Goal: Book appointment/travel/reservation

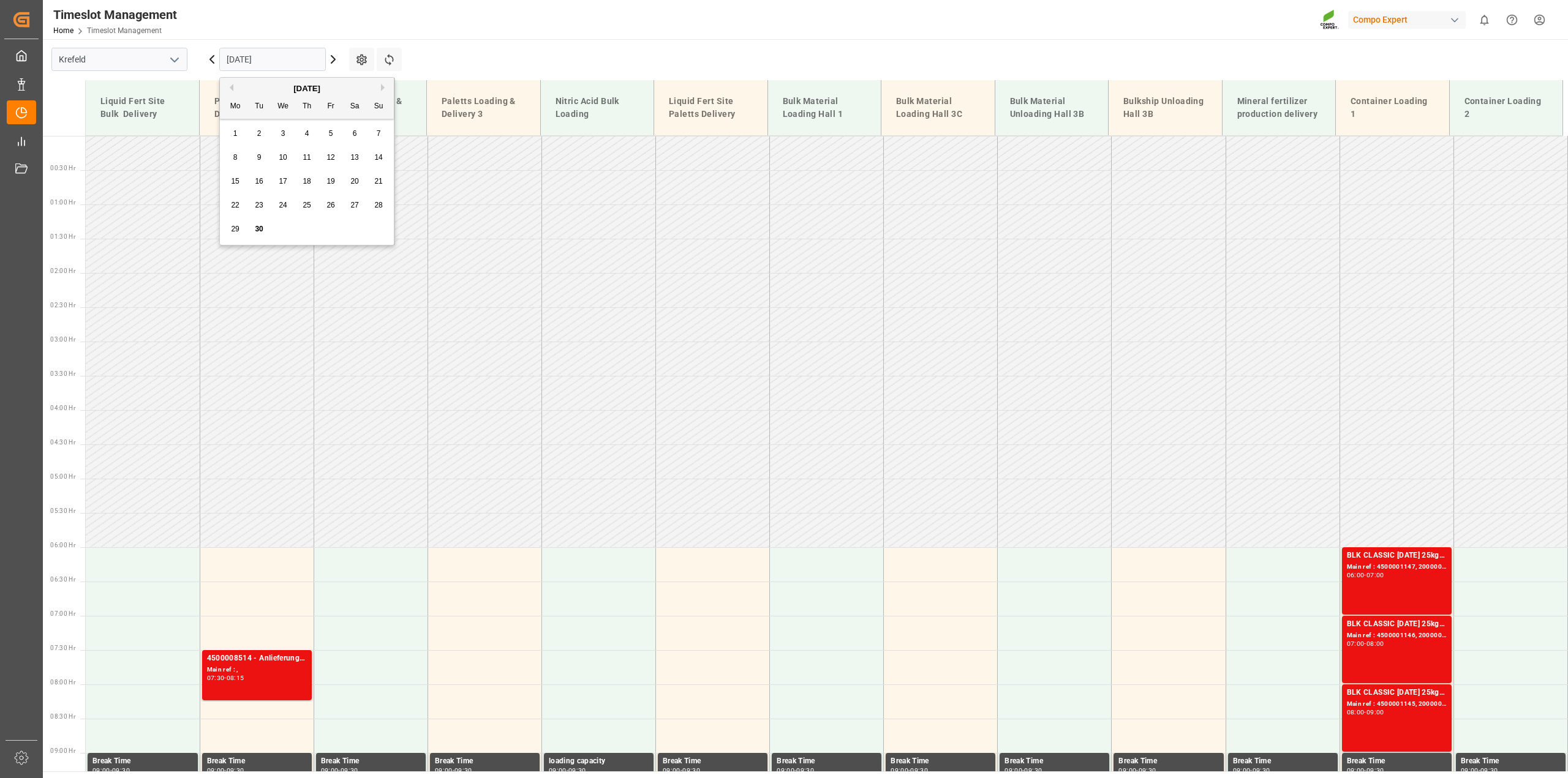
scroll to position [416, 0]
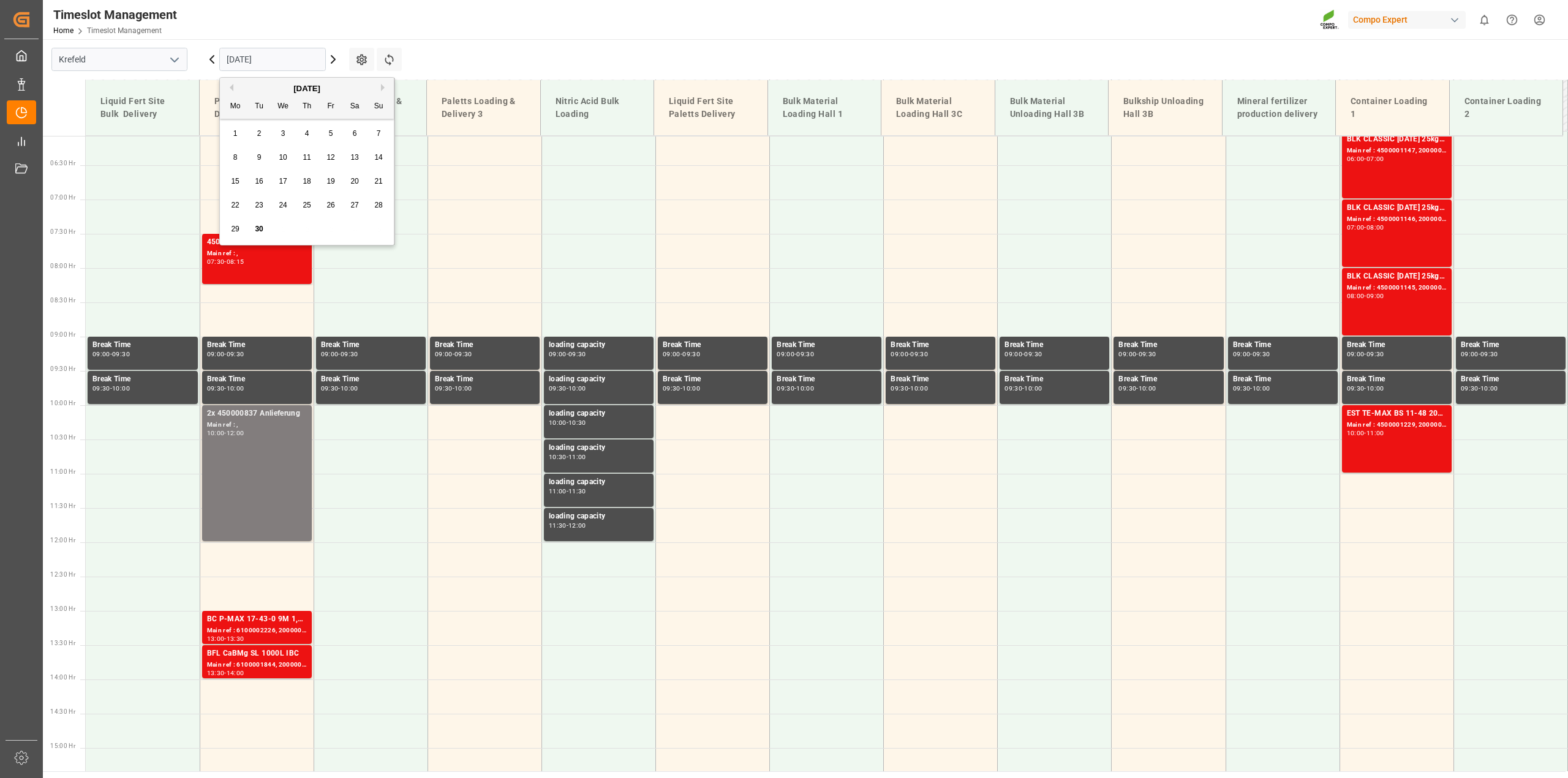
drag, startPoint x: 0, startPoint y: 0, endPoint x: 231, endPoint y: 85, distance: 246.1
click at [231, 85] on button "Previous Month" at bounding box center [229, 87] width 7 height 7
click at [333, 207] on span "25" at bounding box center [330, 205] width 8 height 9
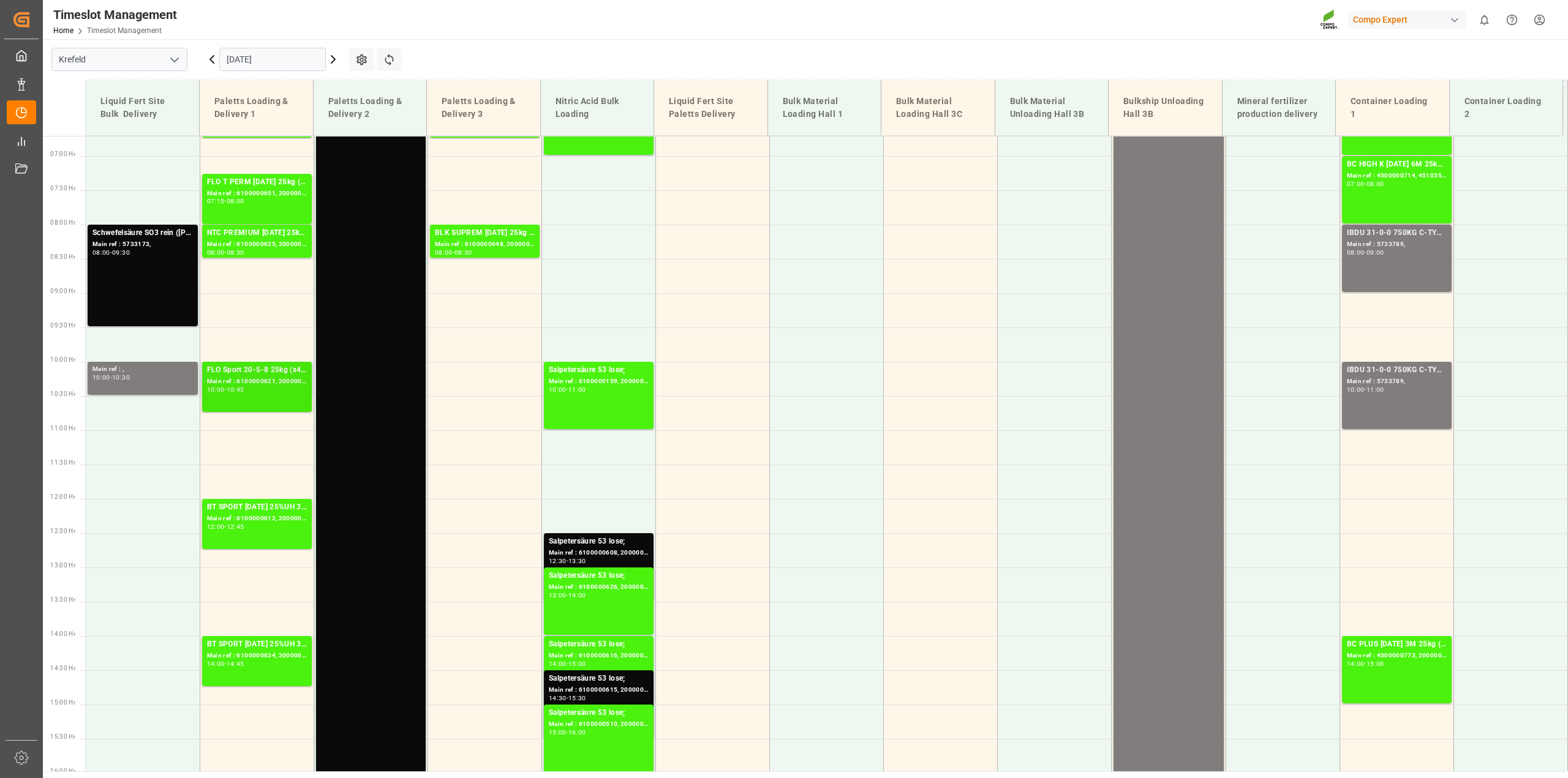
scroll to position [400, 0]
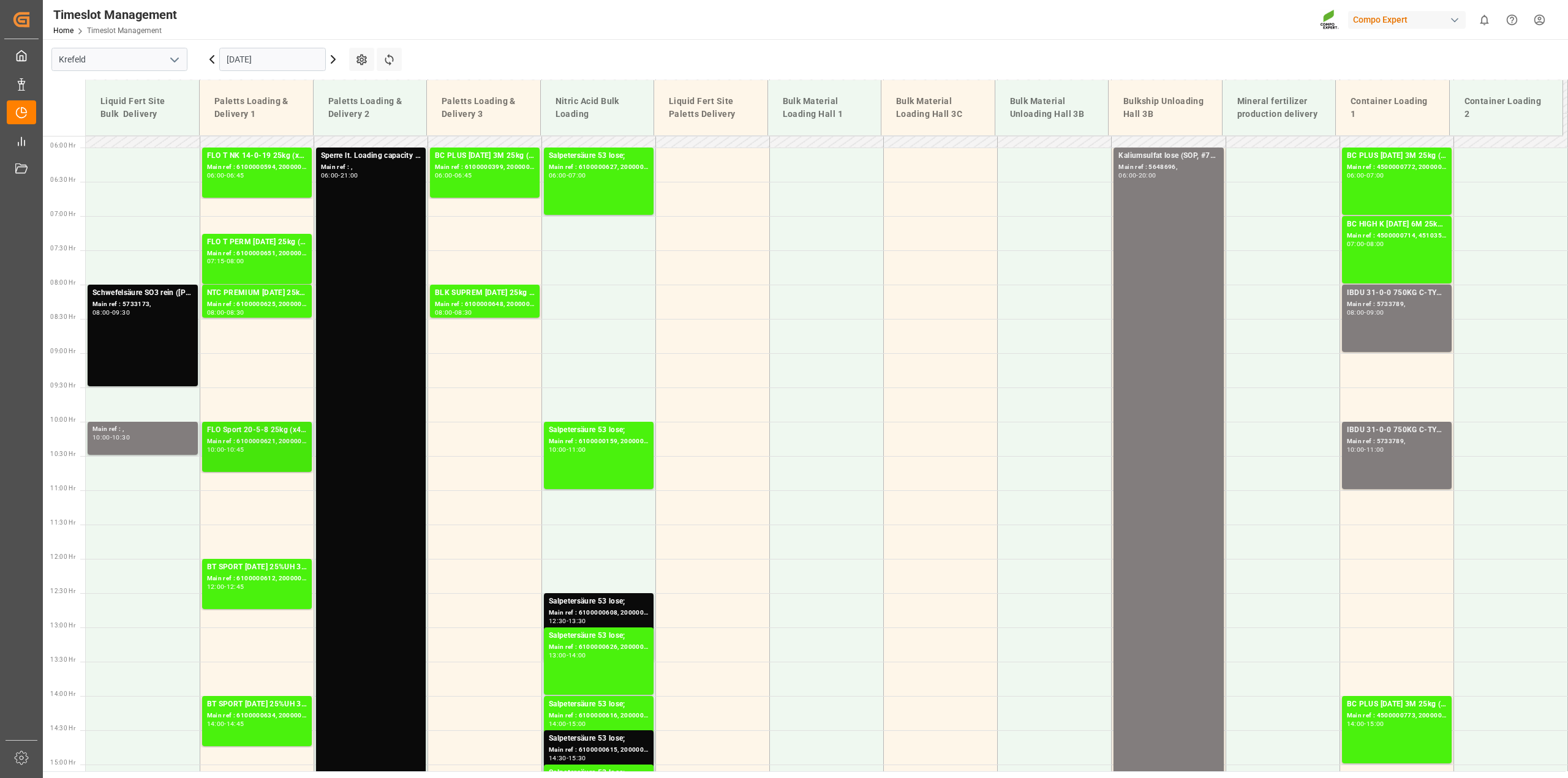
click at [273, 452] on div "10:00 - 10:45" at bounding box center [257, 450] width 100 height 7
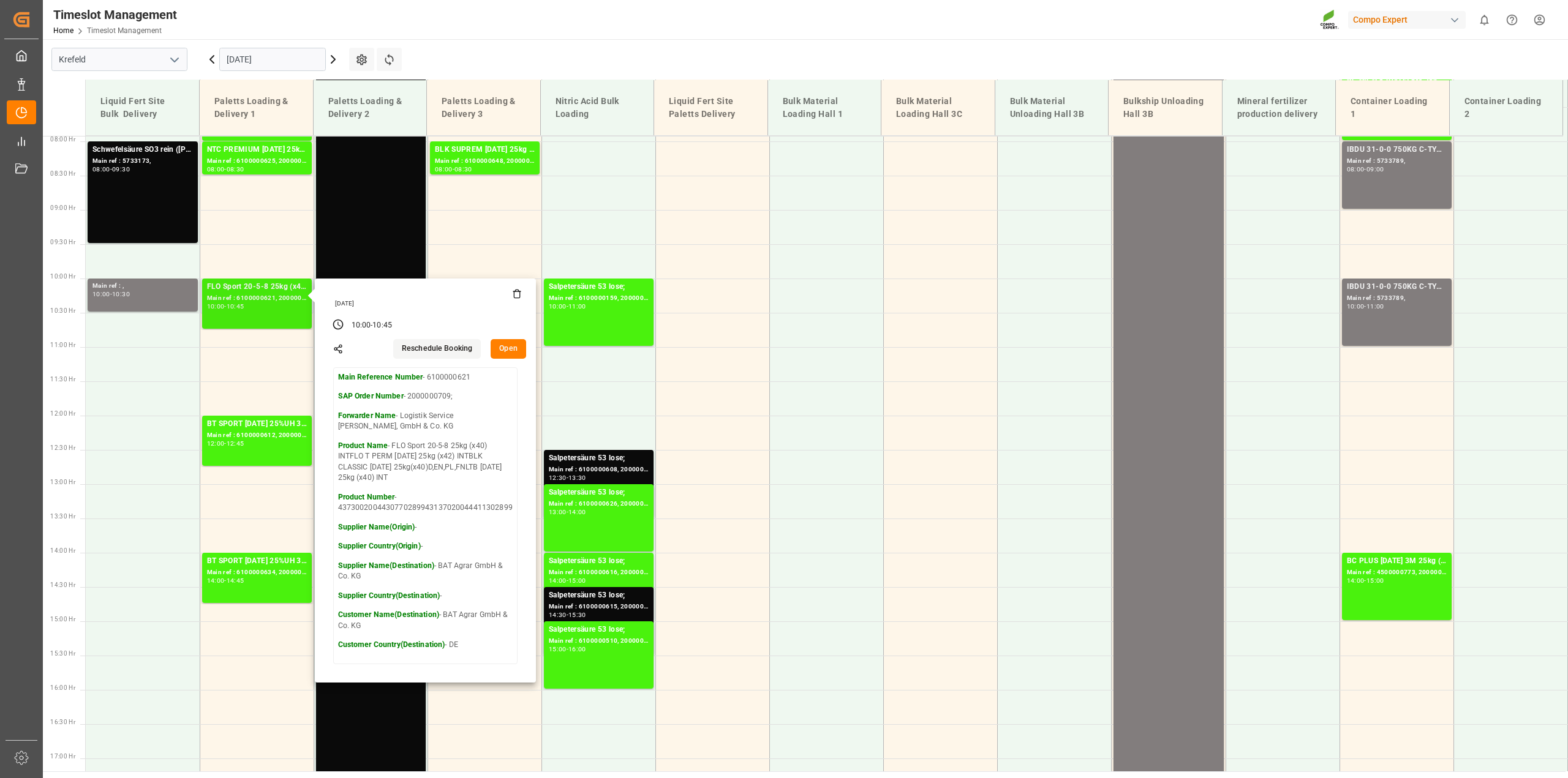
scroll to position [553, 0]
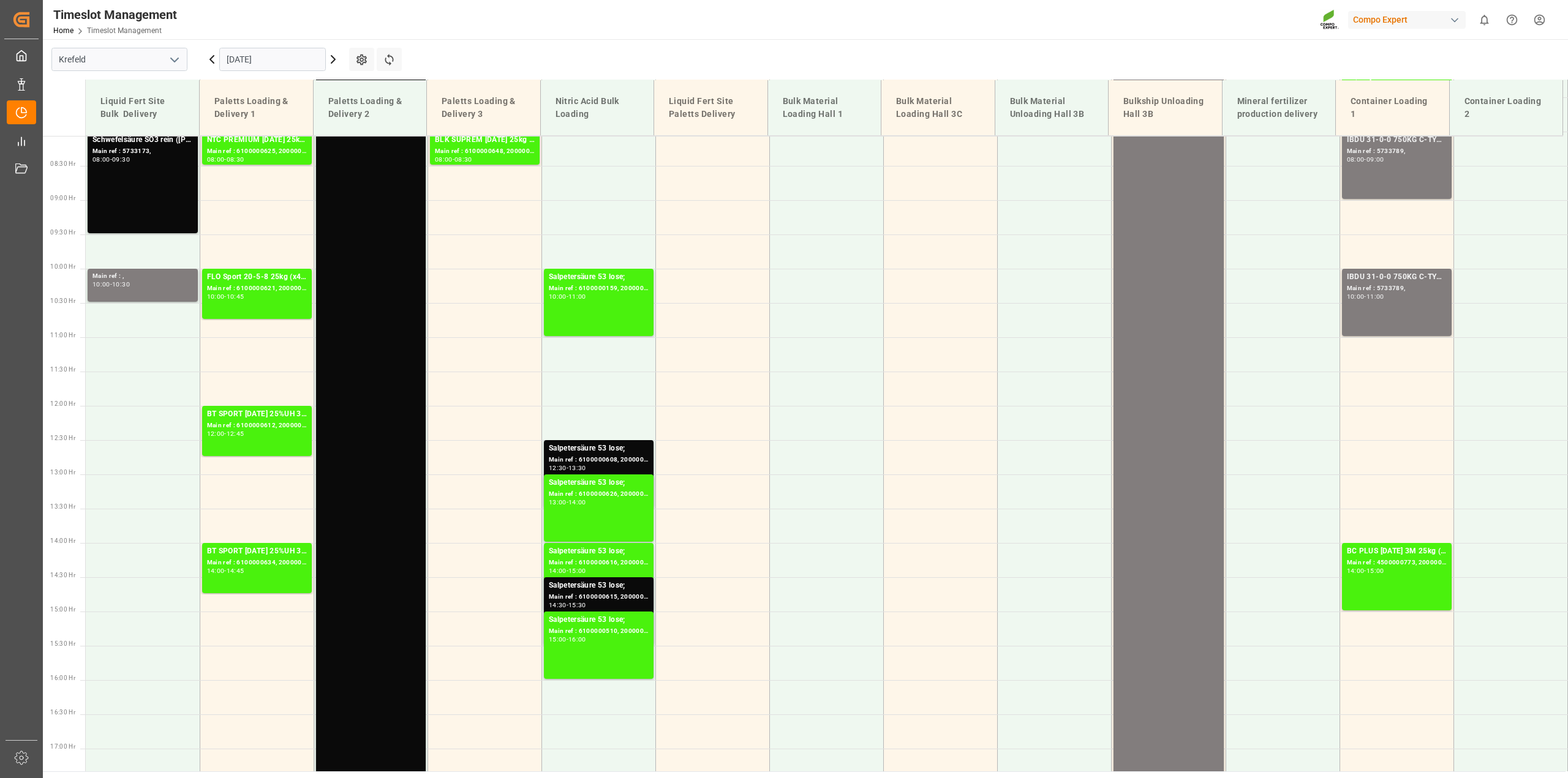
click at [259, 438] on div "BT SPORT [DATE] 25%UH 3M 25kg (x40) INTSUPER FLO T Turf BS 20kg (x50) INTFLO T …" at bounding box center [257, 431] width 100 height 46
click at [247, 302] on div "FLO Sport 20-5-8 25kg (x40) INTFLO T PERM [DATE] 25kg (x42) INTBLK CLASSIC [DAT…" at bounding box center [257, 294] width 100 height 46
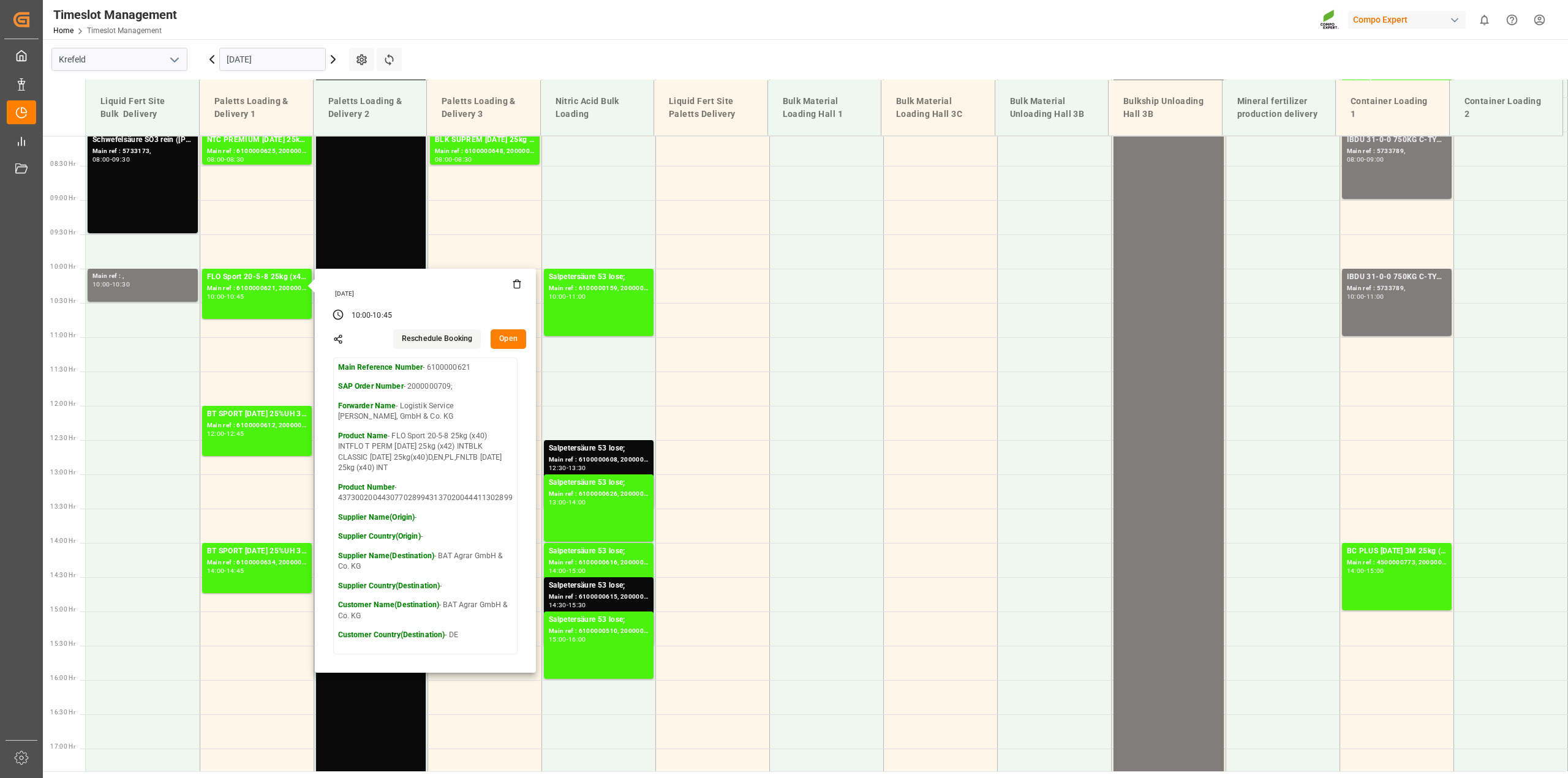
click at [501, 337] on button "Open" at bounding box center [508, 339] width 35 height 20
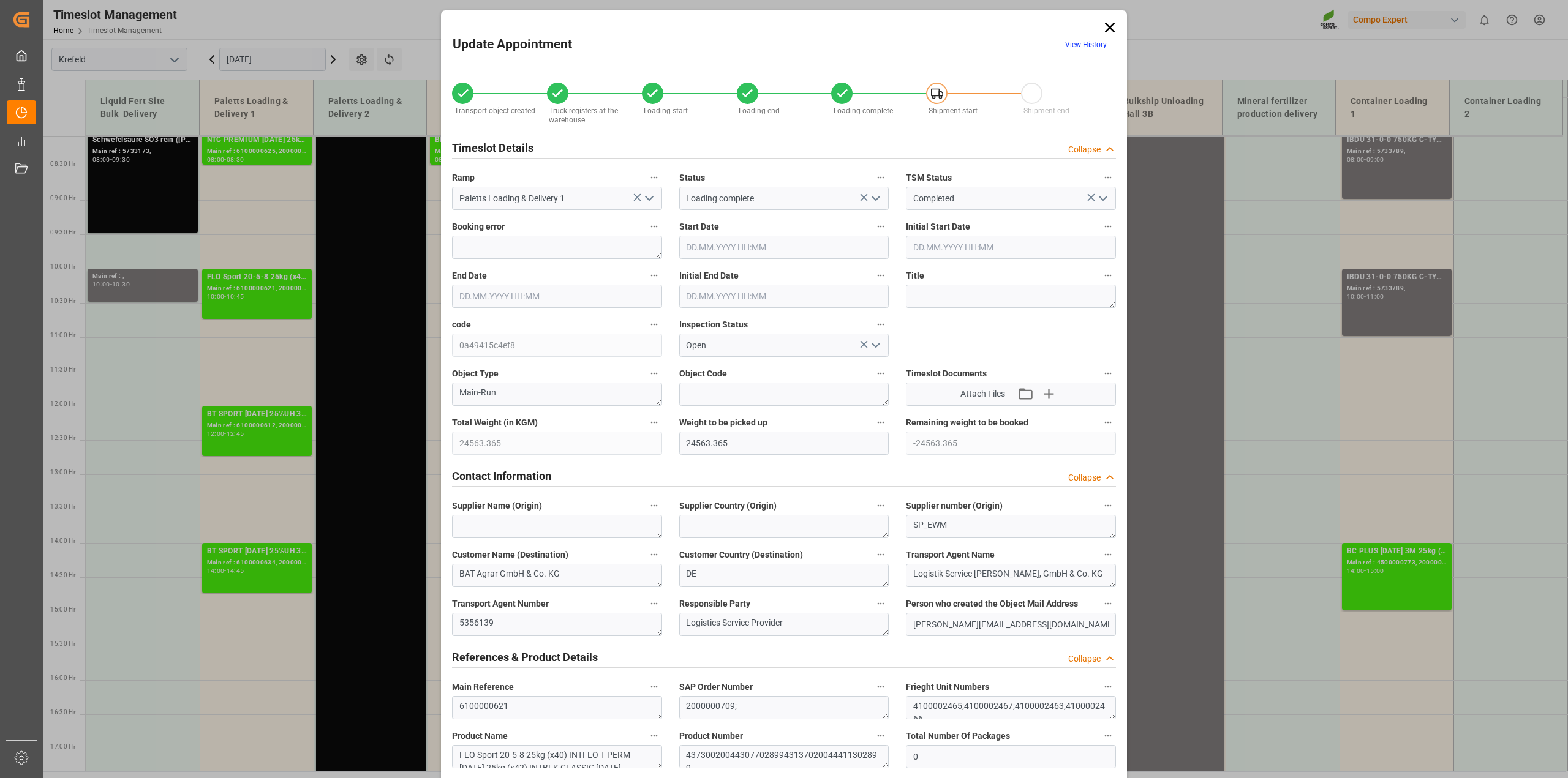
type input "24563.365"
type input "-24563.365"
type input "0"
type input "[DATE] 10:00"
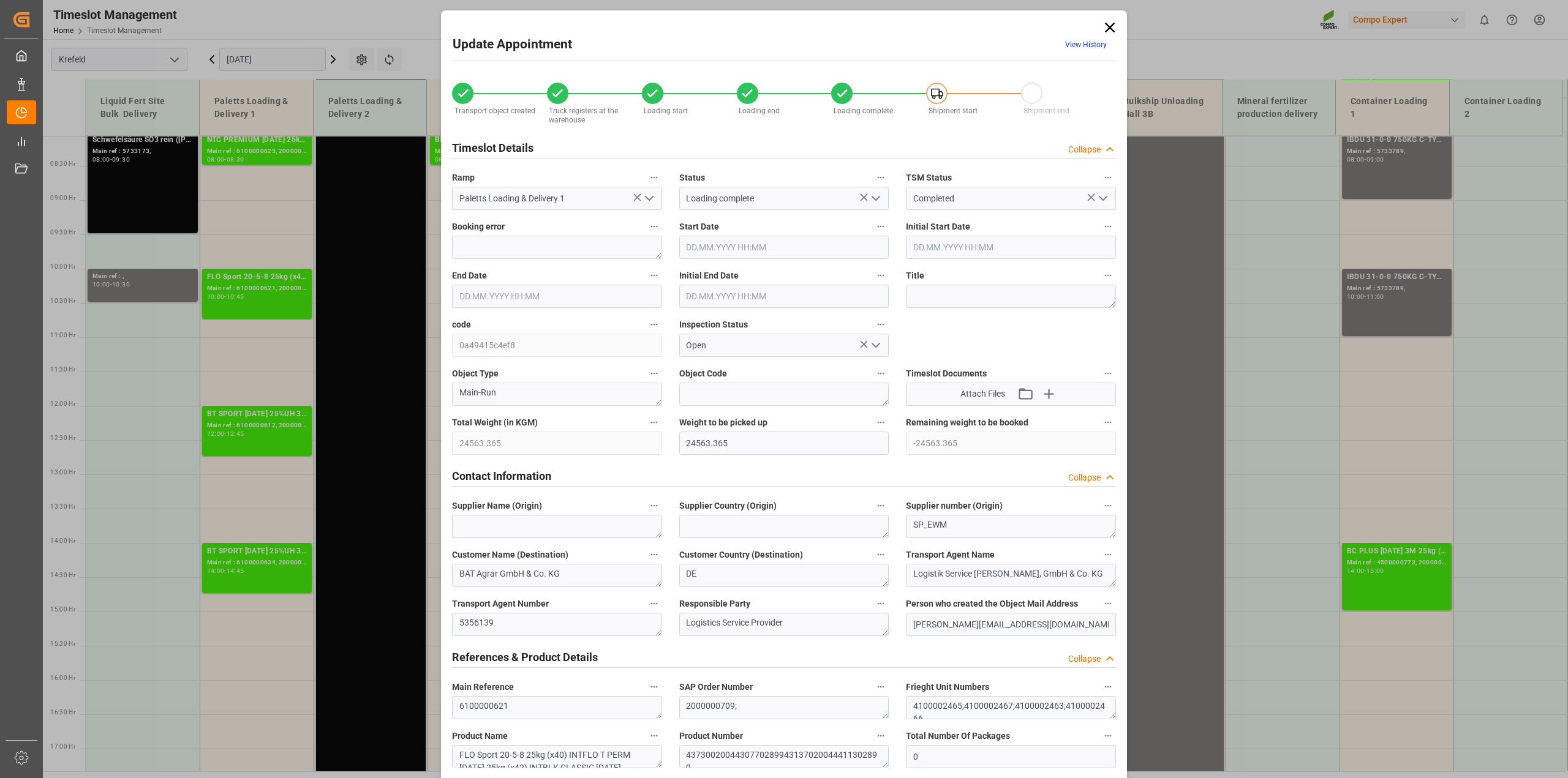
type input "[DATE] 10:00"
type input "[DATE] 10:45"
type input "[DATE] 10:30"
type input "[DATE] 08:01"
type input "[DATE] 13:33"
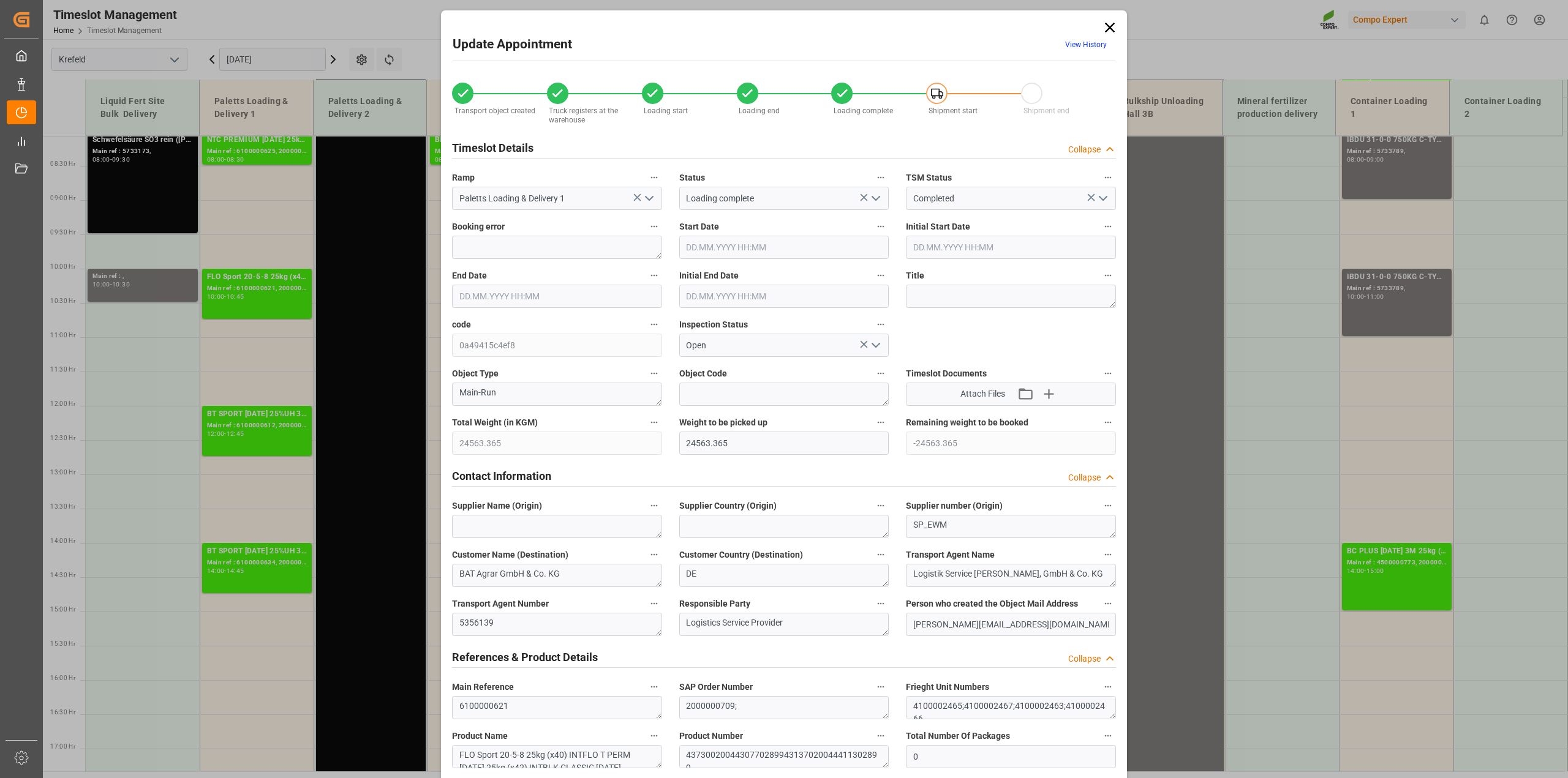
type input "[DATE] 13:33"
type input "[DATE] 10:18"
type input "[DATE] 09:06"
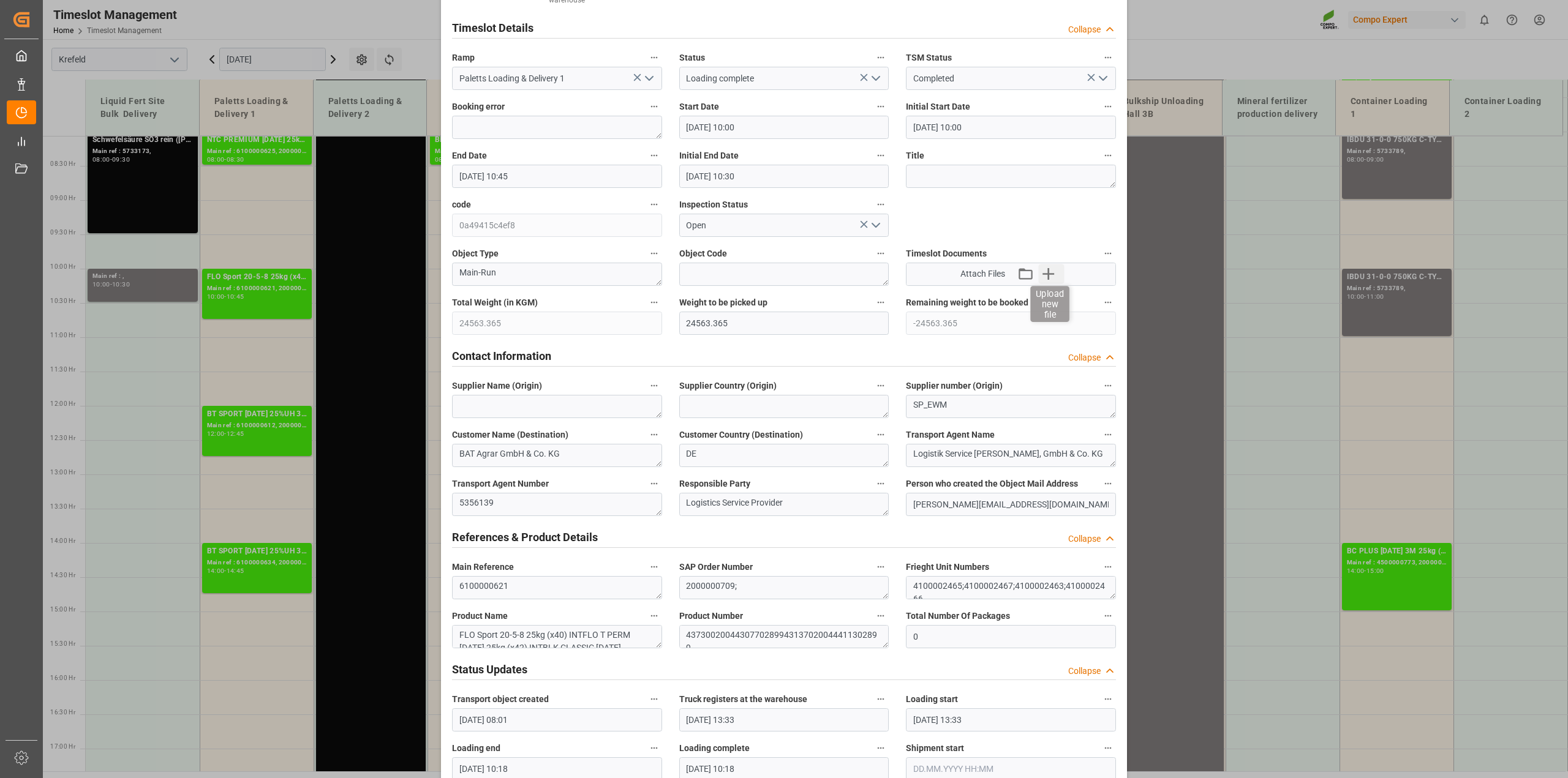
scroll to position [0, 0]
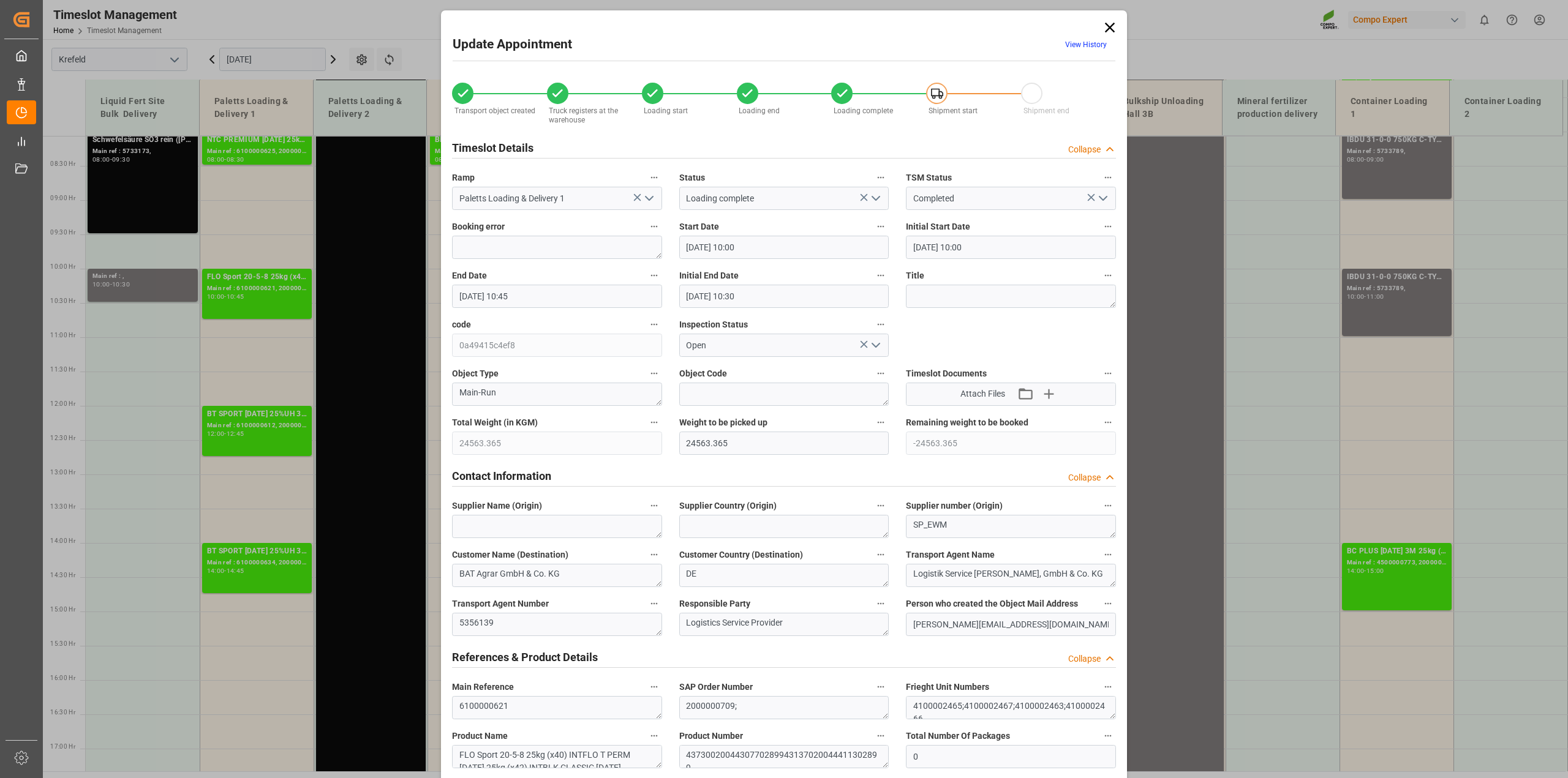
click at [1109, 26] on icon at bounding box center [1109, 27] width 10 height 10
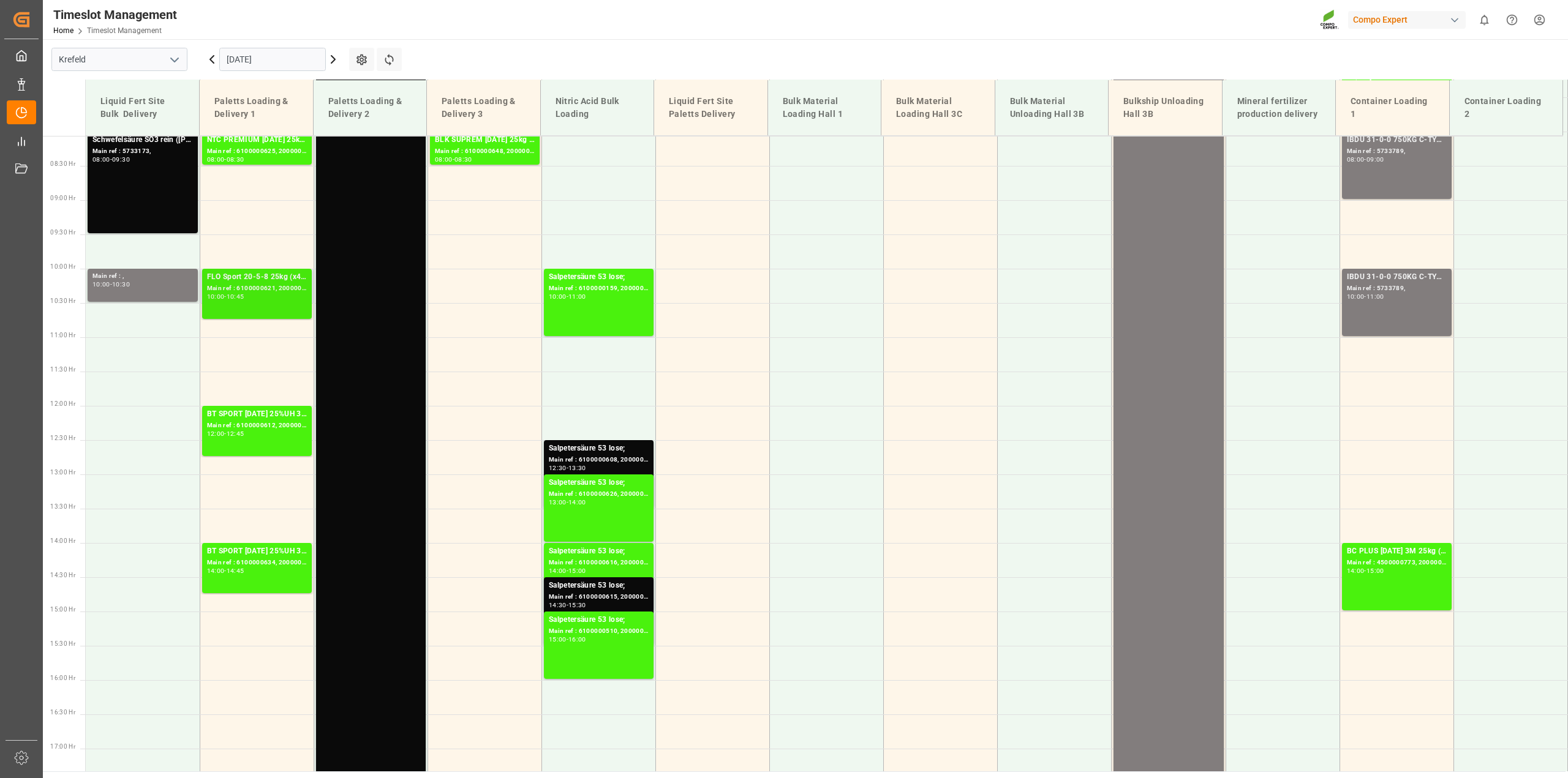
click at [278, 294] on div "10:00 - 10:45" at bounding box center [257, 296] width 100 height 7
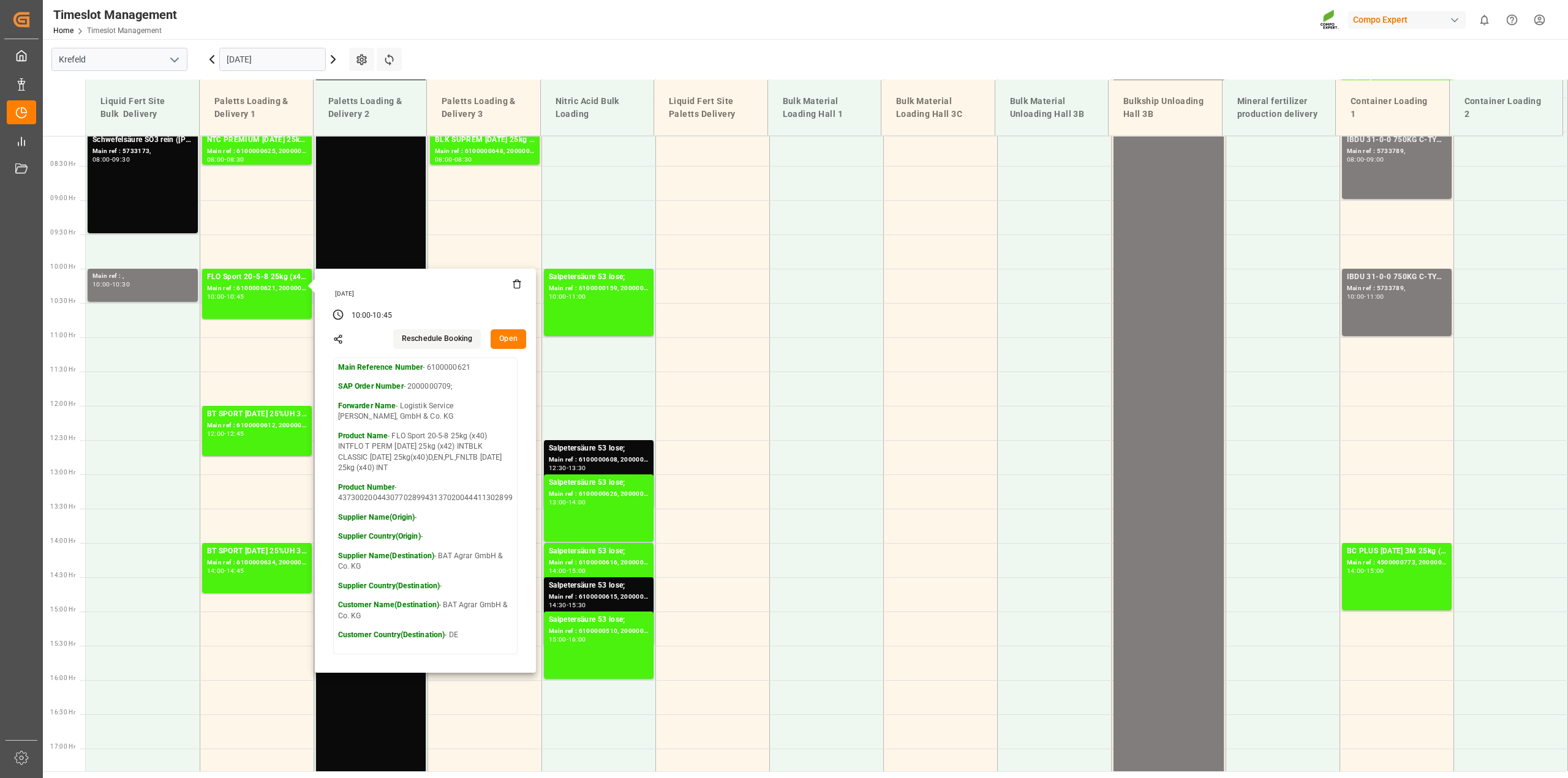
click at [503, 340] on button "Open" at bounding box center [508, 339] width 35 height 20
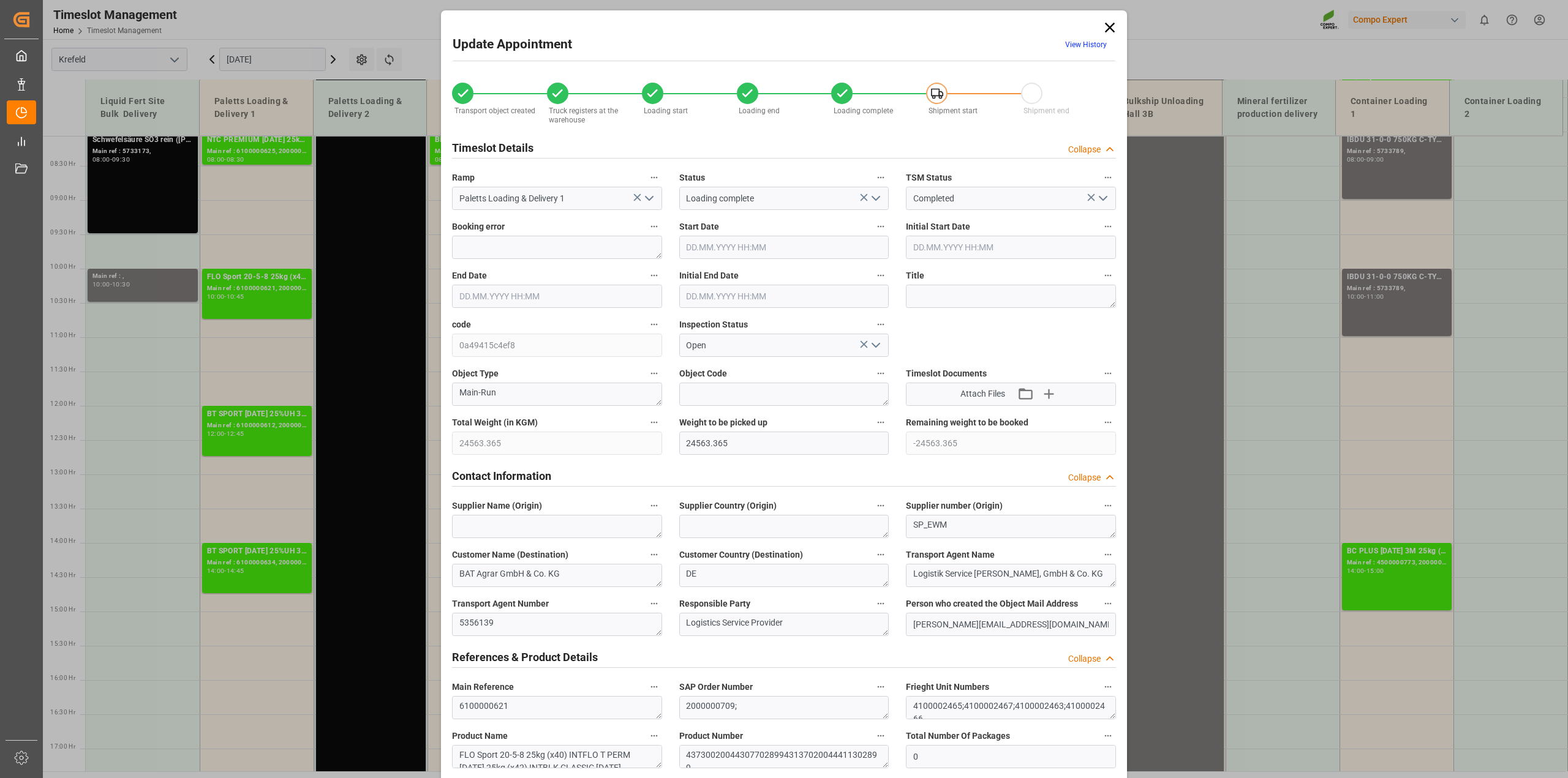
type input "24563.365"
type input "-24563.365"
type input "0"
type input "[DATE] 10:00"
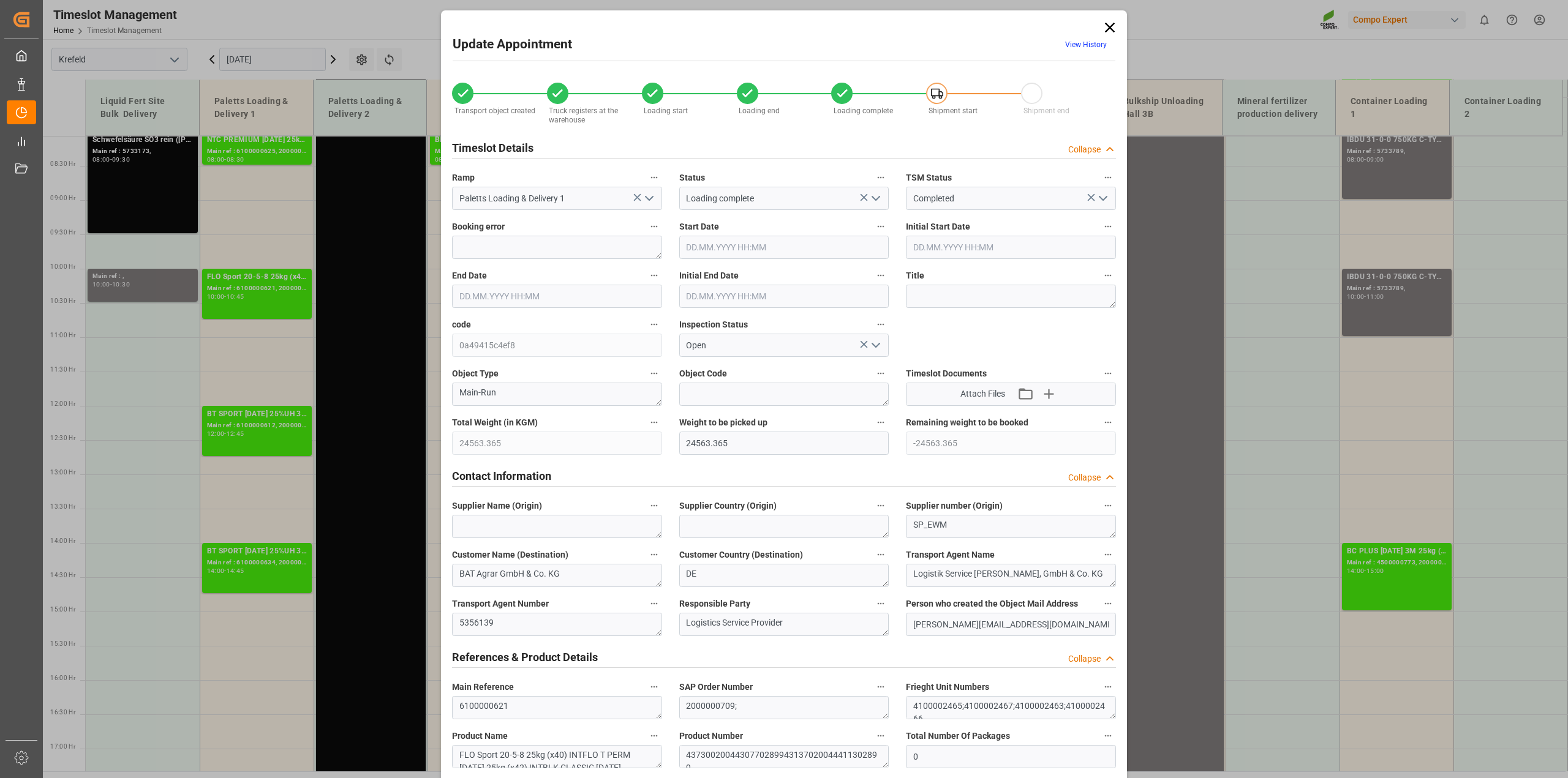
type input "[DATE] 10:00"
type input "[DATE] 10:45"
type input "[DATE] 10:30"
type input "[DATE] 08:01"
type input "[DATE] 13:33"
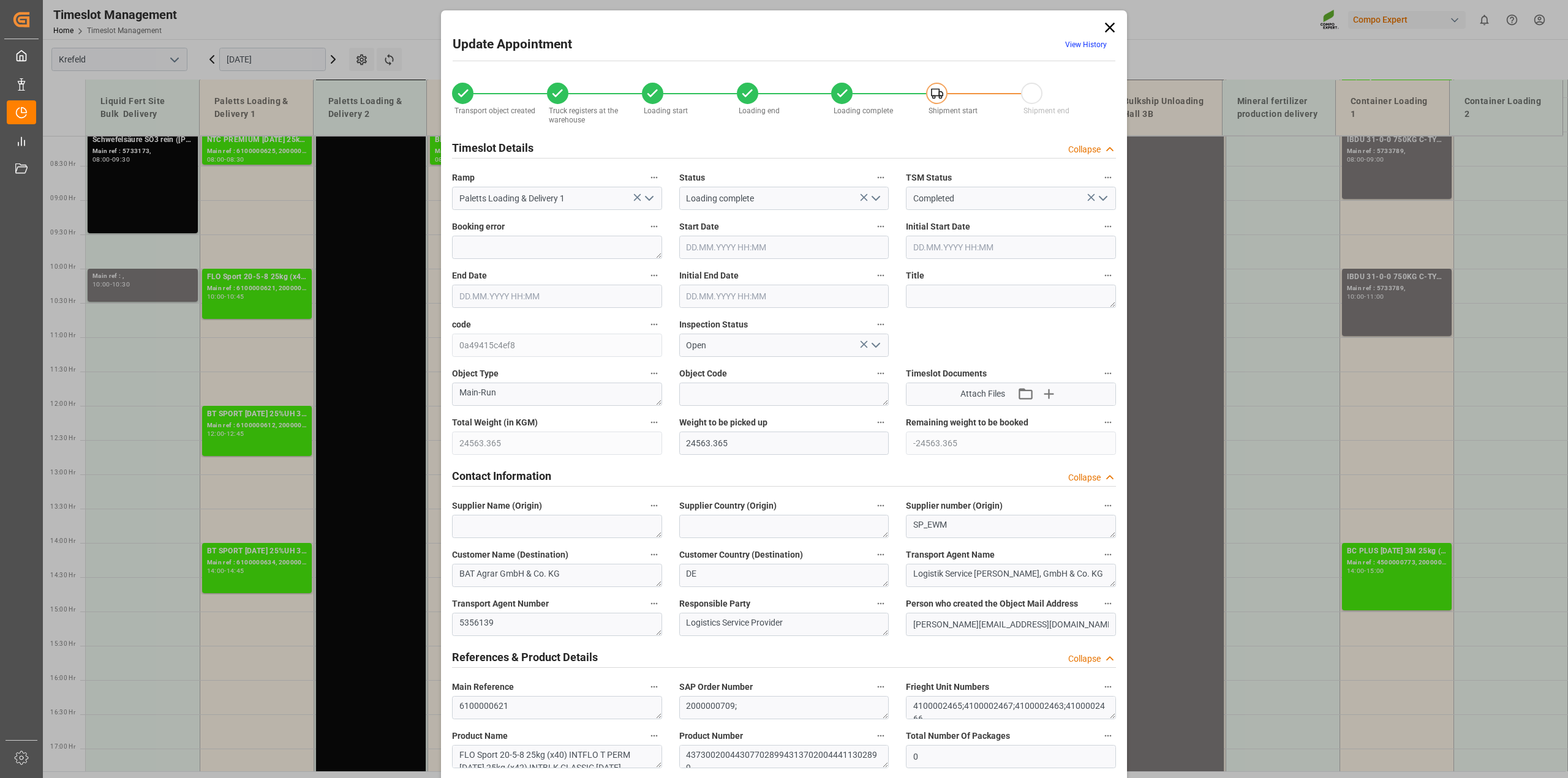
type input "[DATE] 13:33"
type input "[DATE] 10:18"
type input "[DATE] 09:06"
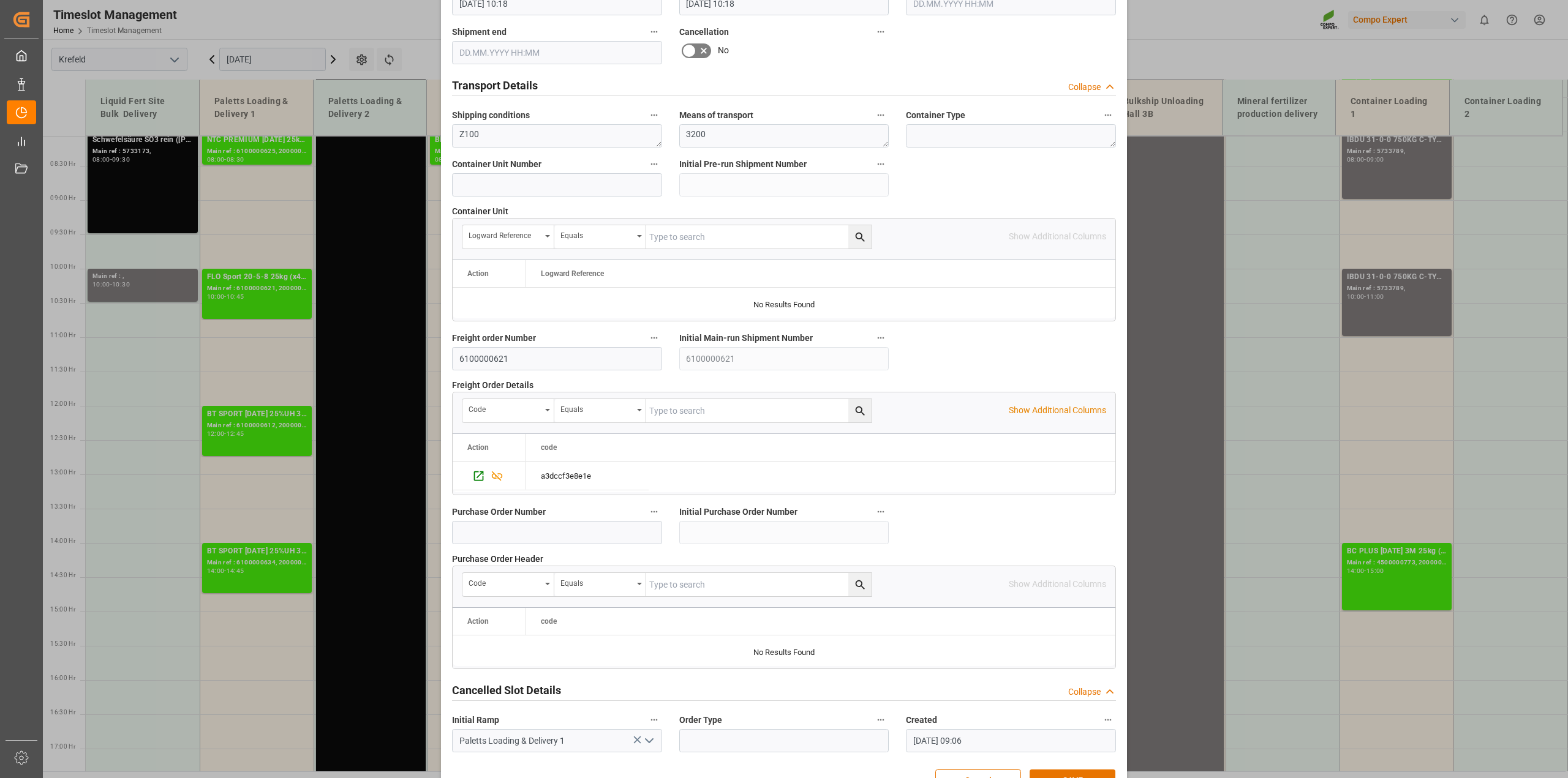
scroll to position [923, 0]
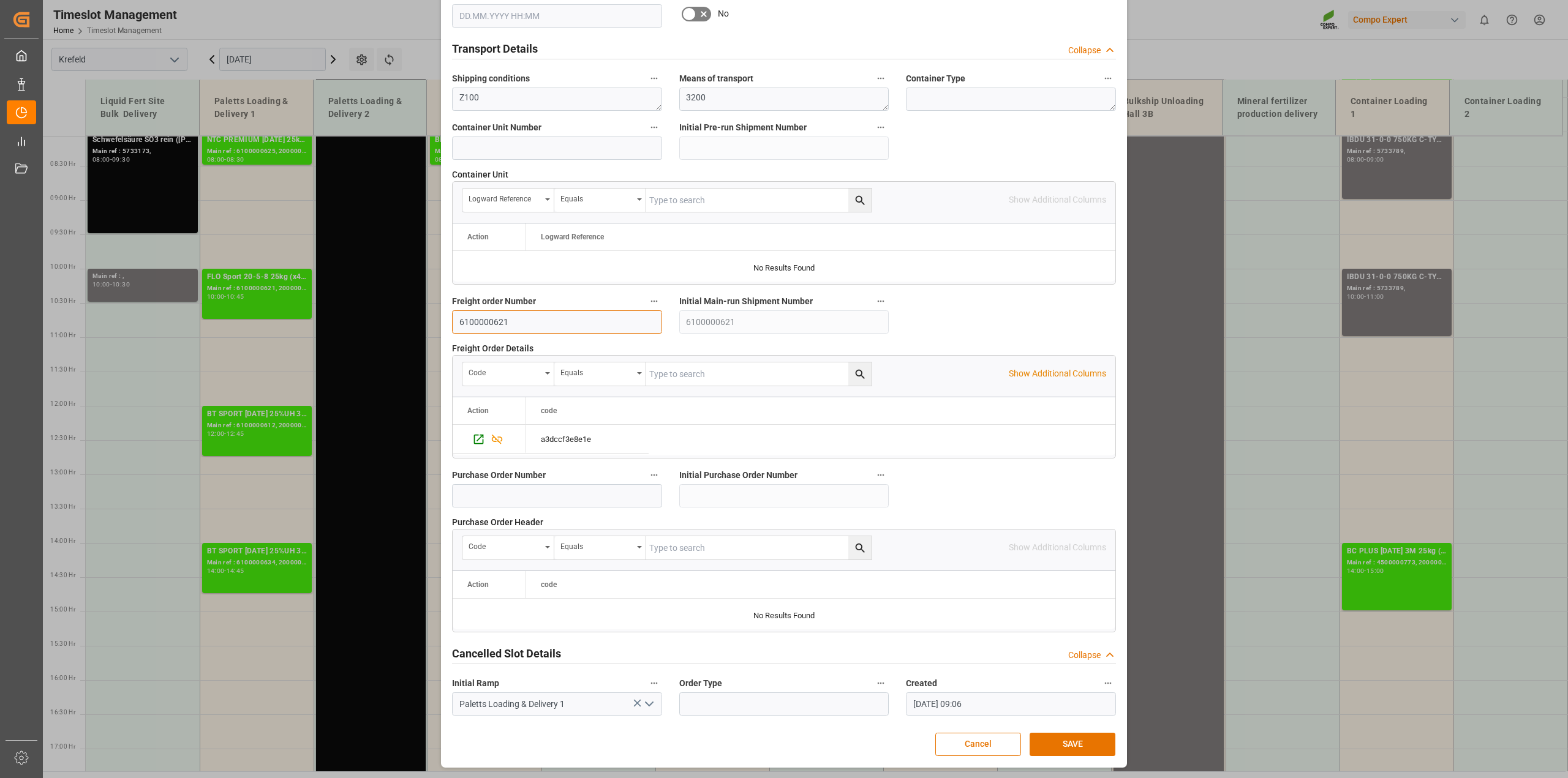
drag, startPoint x: 509, startPoint y: 318, endPoint x: 425, endPoint y: 322, distance: 84.1
click at [425, 322] on div "Update Appointment View History Transport object created Truck registers at the…" at bounding box center [784, 389] width 1568 height 778
